Goal: Transaction & Acquisition: Obtain resource

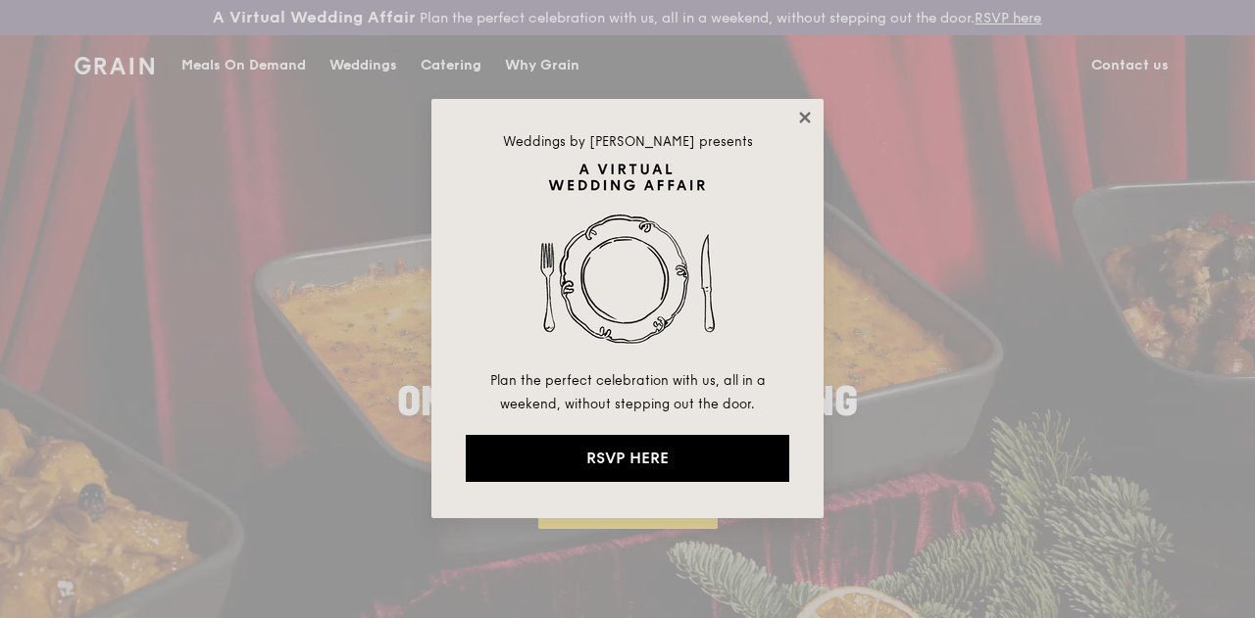
click at [802, 115] on icon at bounding box center [804, 117] width 11 height 11
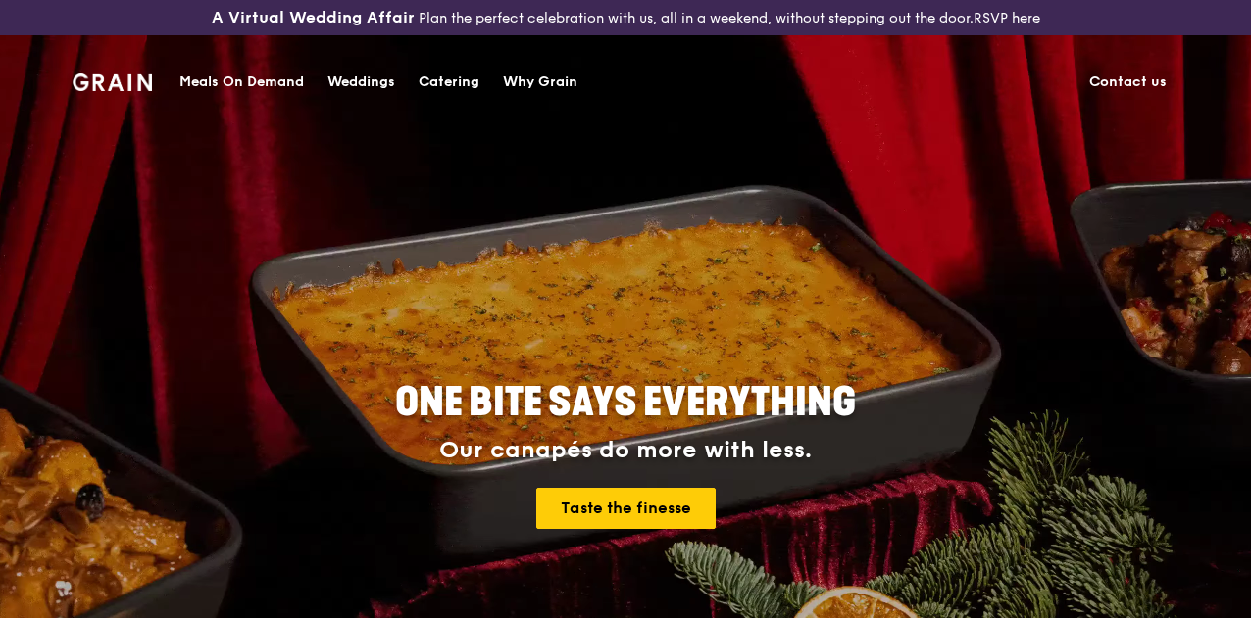
click at [455, 83] on div "Catering" at bounding box center [449, 82] width 61 height 59
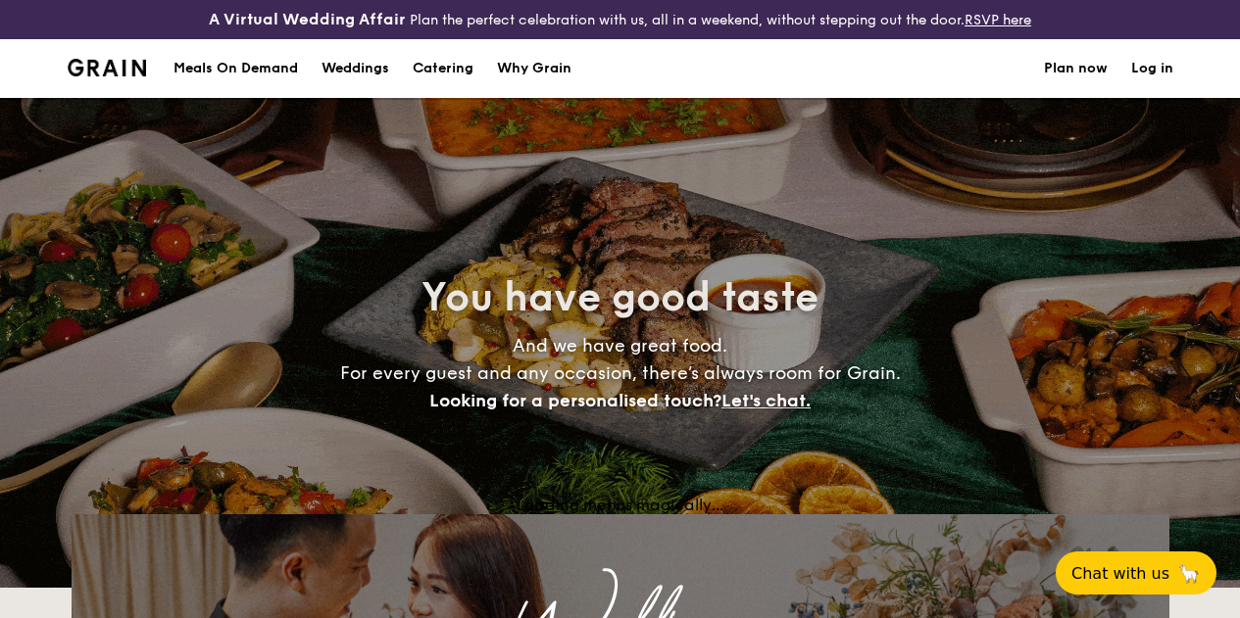
select select
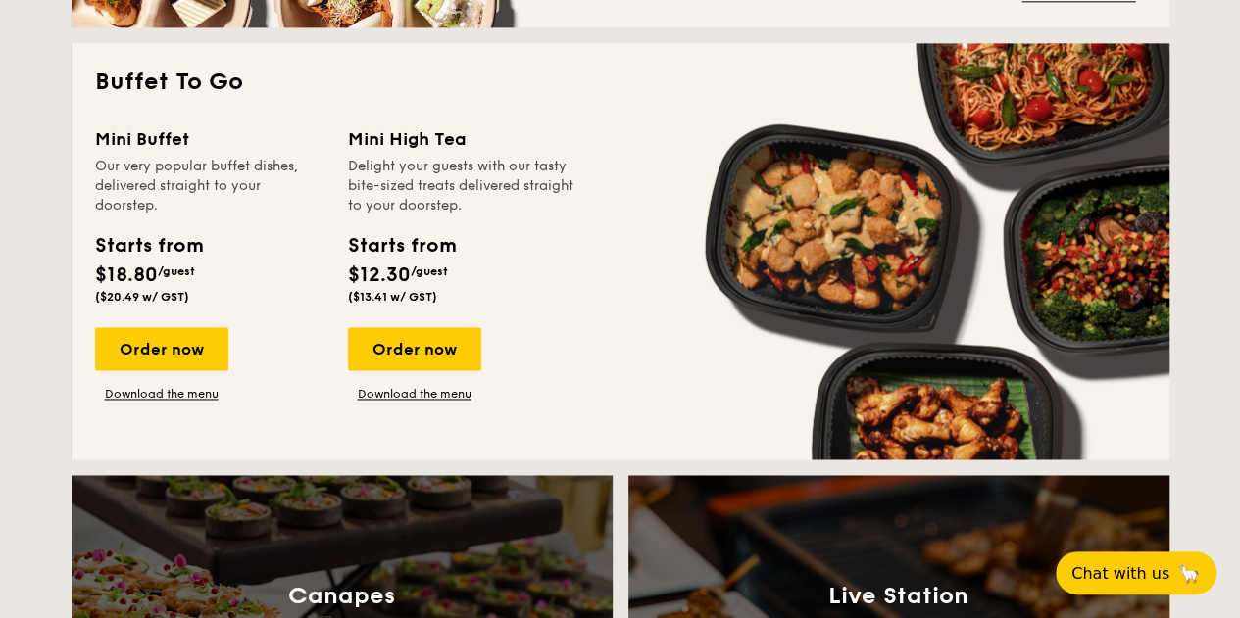
scroll to position [1319, 0]
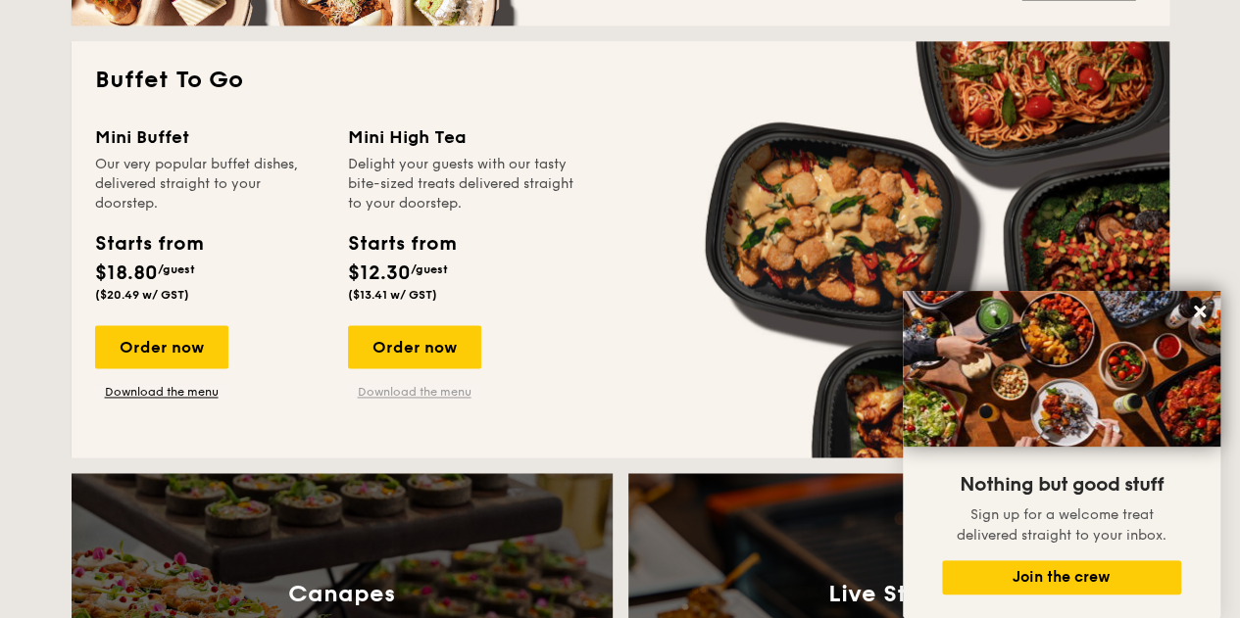
click at [427, 400] on link "Download the menu" at bounding box center [414, 392] width 133 height 16
click at [186, 400] on link "Download the menu" at bounding box center [161, 392] width 133 height 16
